Goal: Check status: Check status

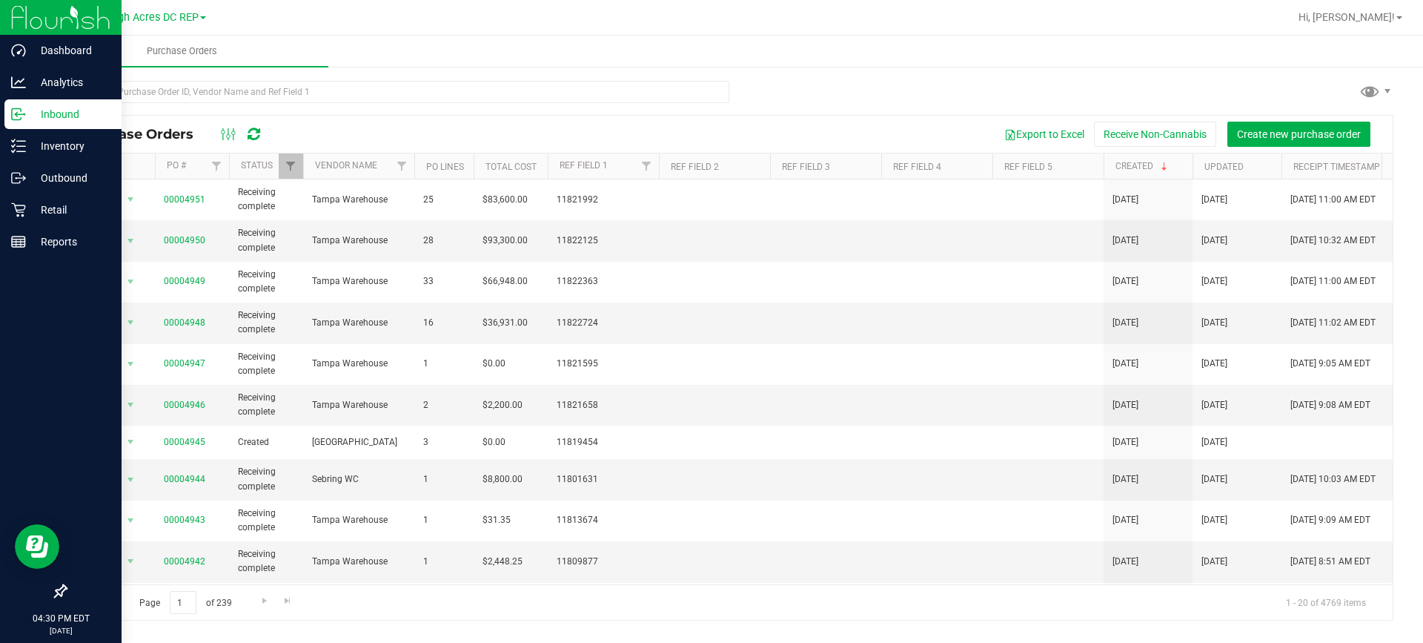
click at [41, 107] on p "Inbound" at bounding box center [70, 114] width 89 height 18
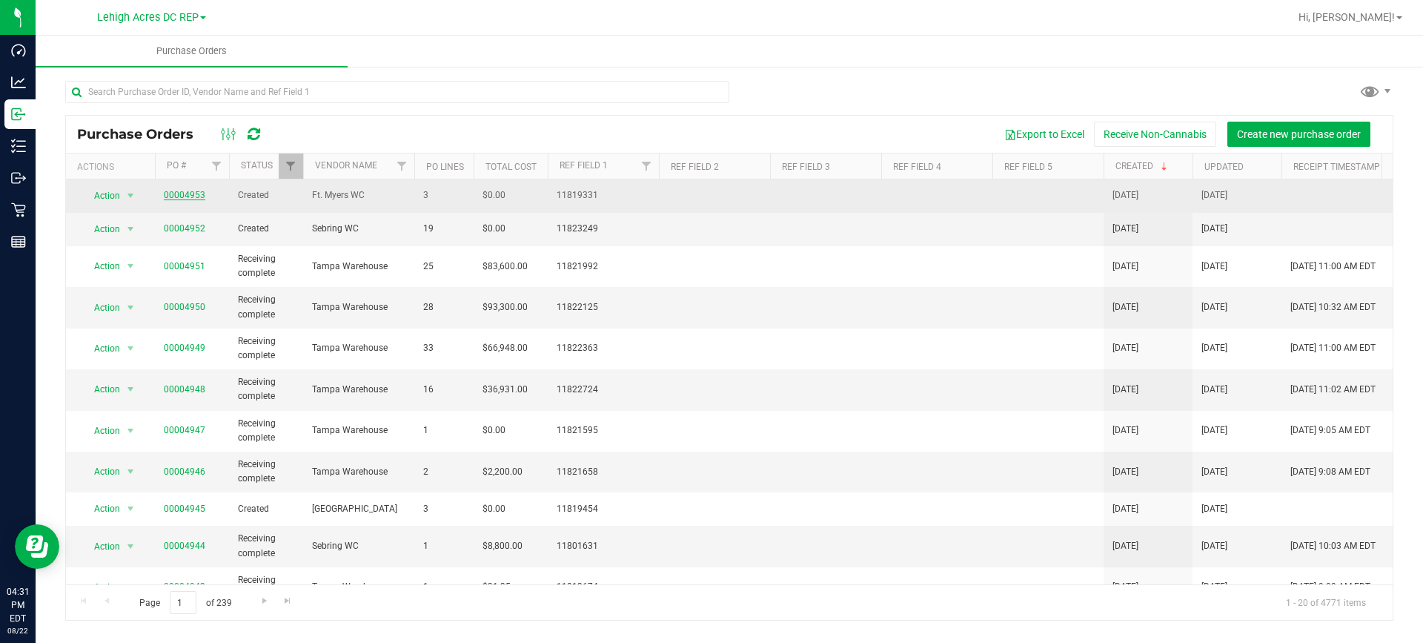
click at [179, 199] on link "00004953" at bounding box center [184, 195] width 41 height 10
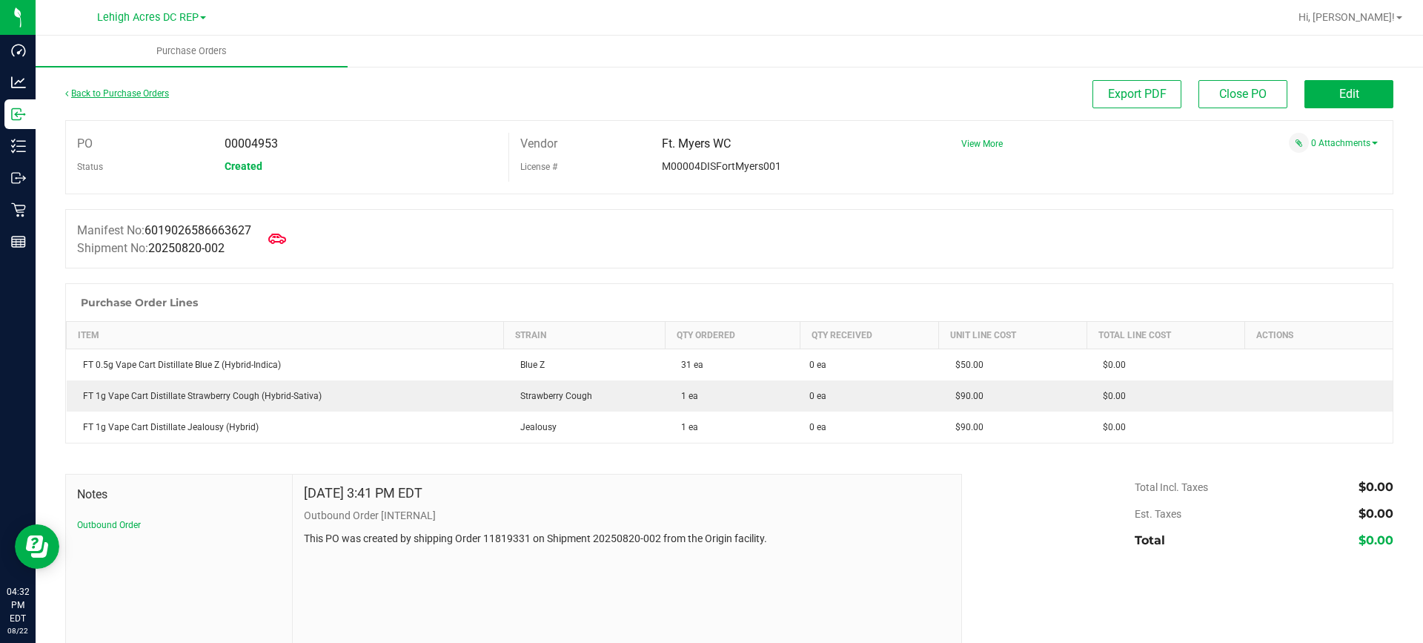
click at [124, 88] on link "Back to Purchase Orders" at bounding box center [117, 93] width 104 height 10
